Goal: Find specific page/section

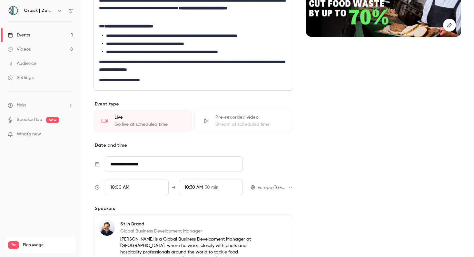
scroll to position [40, 0]
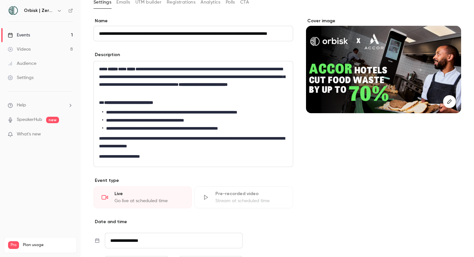
click at [29, 9] on h6 "Orbisk | Zero Food Waste" at bounding box center [39, 10] width 30 height 6
click at [14, 9] on img at bounding box center [13, 10] width 10 height 10
click at [16, 33] on div "Events" at bounding box center [19, 35] width 22 height 6
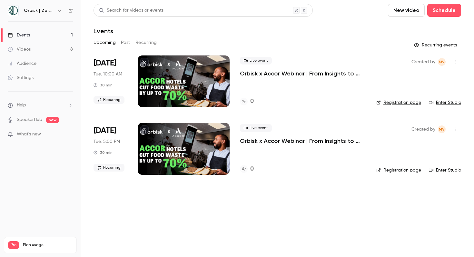
click at [391, 101] on link "Registration page" at bounding box center [398, 102] width 45 height 6
